Goal: Task Accomplishment & Management: Manage account settings

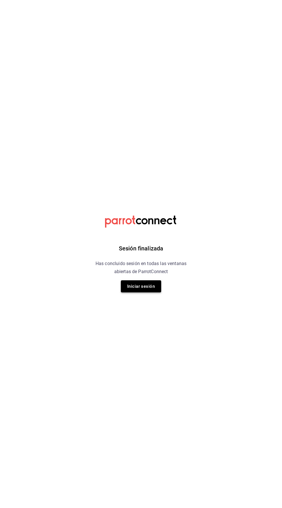
click at [152, 284] on button "Iniciar sesión" at bounding box center [141, 287] width 40 height 12
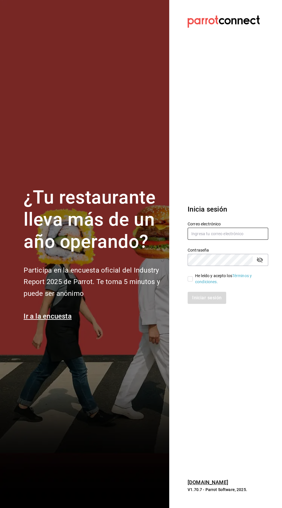
click at [232, 240] on input "text" at bounding box center [228, 234] width 81 height 12
type input "Fnfuhfel@gmail.com"
click at [190, 282] on input "He leído y acepto los Términos y condiciones." at bounding box center [190, 279] width 5 height 5
checkbox input "true"
click at [211, 304] on button "Iniciar sesión" at bounding box center [207, 298] width 39 height 12
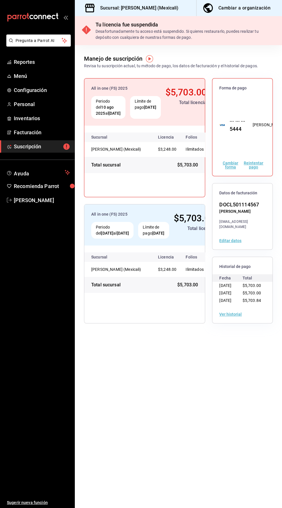
click at [257, 166] on button "Reintentar pago" at bounding box center [253, 165] width 24 height 8
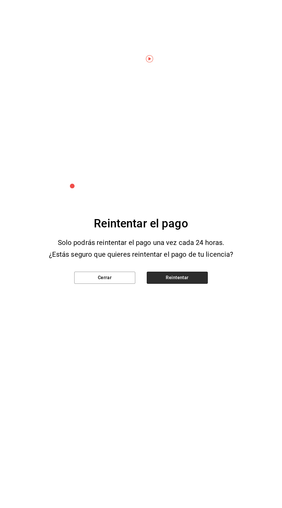
click at [200, 279] on button "Reintentar" at bounding box center [177, 278] width 61 height 12
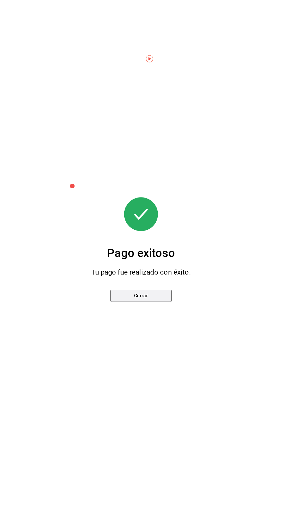
click at [164, 300] on button "Cerrar" at bounding box center [140, 296] width 61 height 12
